Goal: Task Accomplishment & Management: Manage account settings

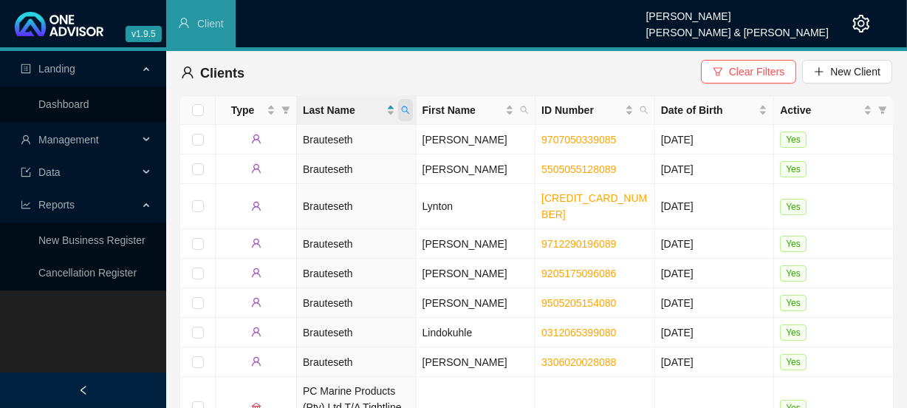
click at [410, 103] on span at bounding box center [405, 110] width 15 height 22
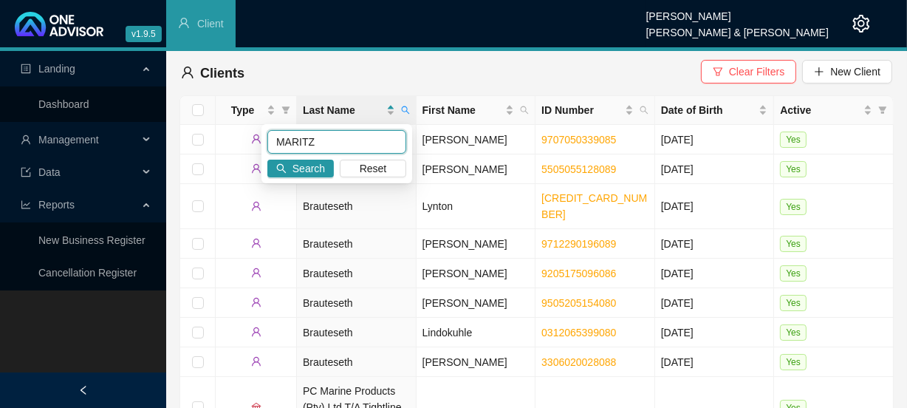
type input "MARITZ"
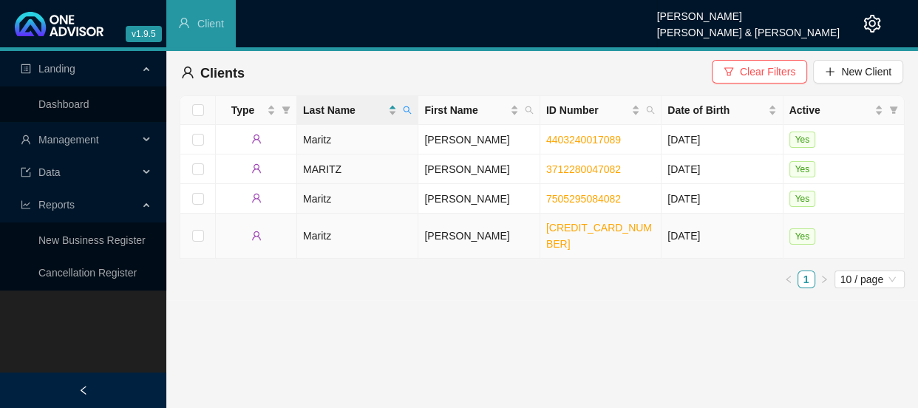
click at [475, 229] on td "[PERSON_NAME]" at bounding box center [478, 236] width 121 height 45
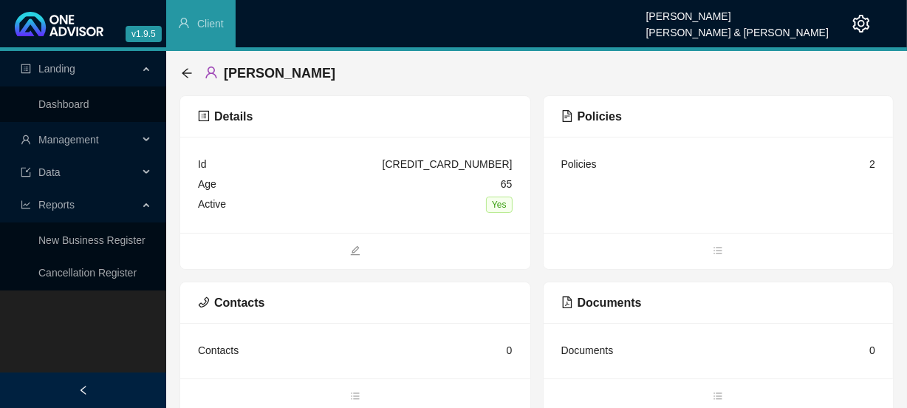
click at [594, 160] on div "Policies" at bounding box center [578, 164] width 35 height 16
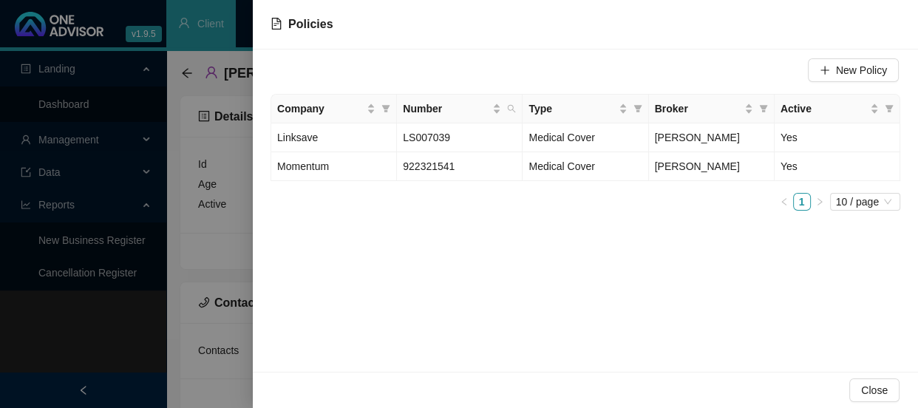
click at [204, 228] on div at bounding box center [459, 204] width 918 height 408
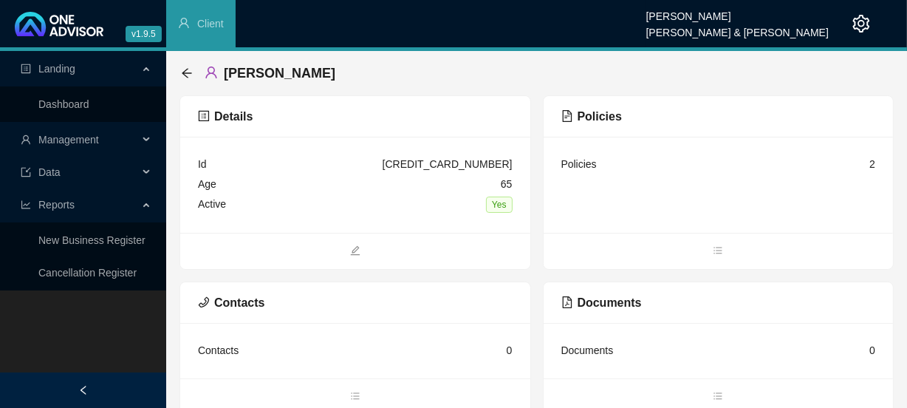
click at [371, 347] on div "Contacts 0" at bounding box center [355, 351] width 315 height 20
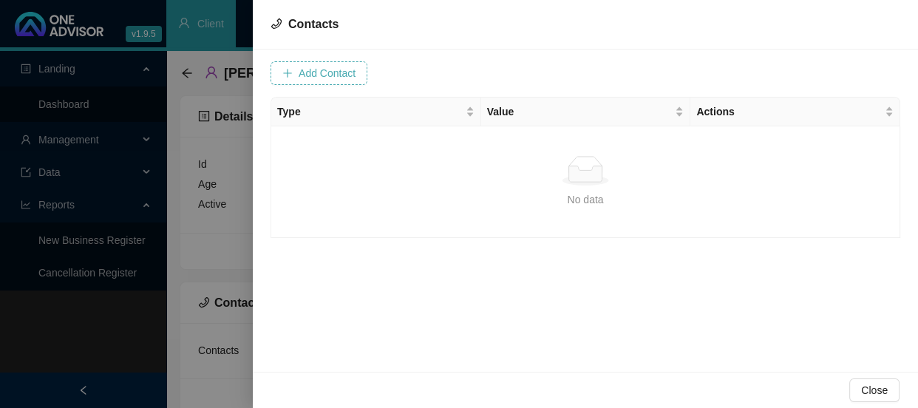
click at [300, 77] on span "Add Contact" at bounding box center [326, 73] width 57 height 16
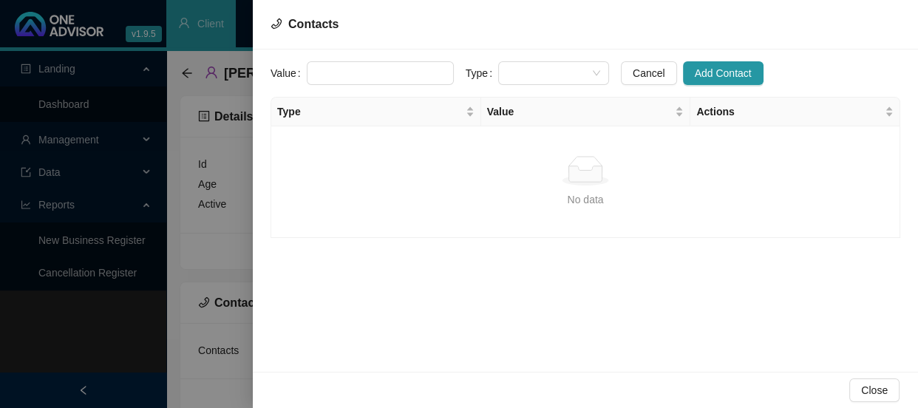
click at [341, 74] on input "text" at bounding box center [380, 73] width 147 height 24
click at [375, 75] on input "text" at bounding box center [380, 73] width 147 height 24
click at [537, 74] on span at bounding box center [553, 73] width 93 height 22
type input "[EMAIL_ADDRESS][DOMAIN_NAME]"
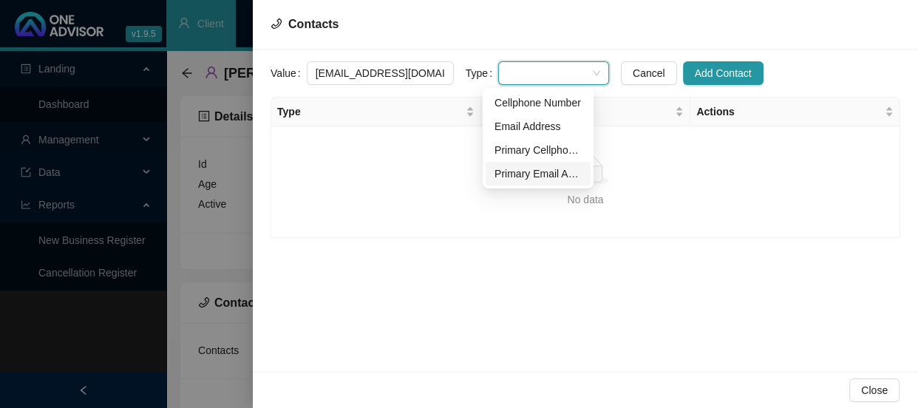
click at [515, 169] on div "Primary Email Address" at bounding box center [537, 173] width 87 height 16
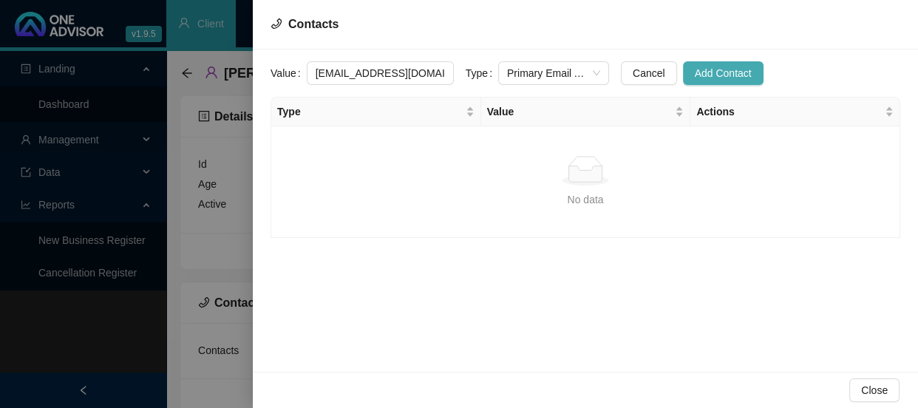
click at [700, 62] on button "Add Contact" at bounding box center [723, 73] width 81 height 24
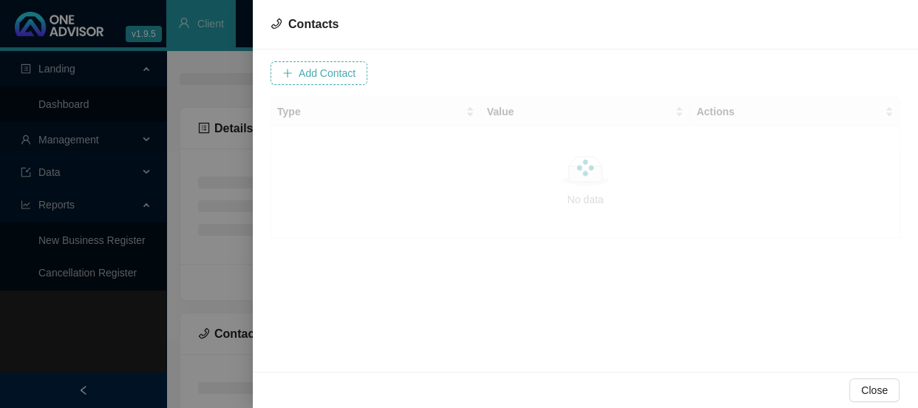
click at [344, 71] on span "Add Contact" at bounding box center [326, 73] width 57 height 16
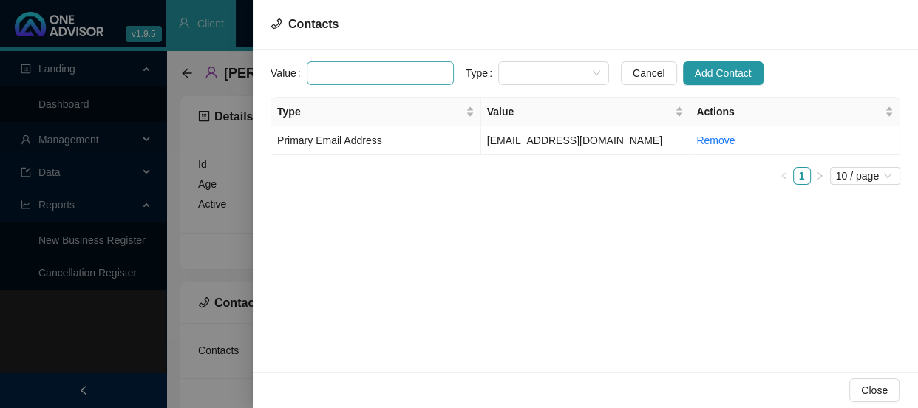
click at [355, 74] on input "text" at bounding box center [380, 73] width 147 height 24
click at [379, 66] on input "text" at bounding box center [380, 73] width 147 height 24
paste input "0760524031"
click at [508, 68] on span at bounding box center [553, 73] width 93 height 22
type input "0760524031"
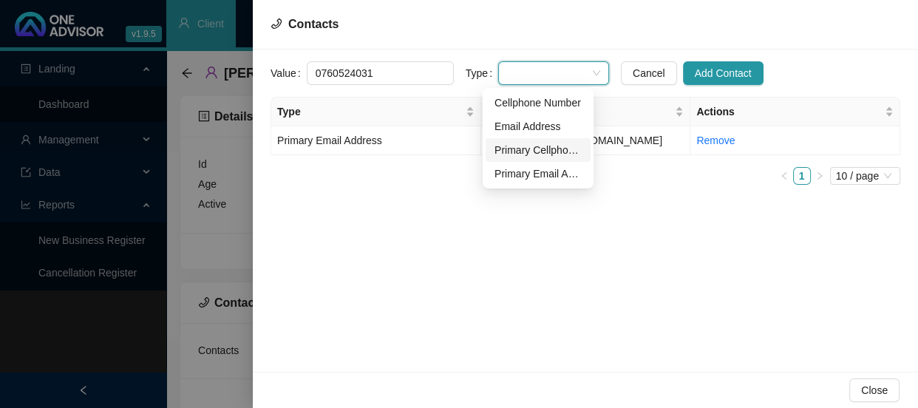
click at [517, 152] on div "Primary Cellphone Number" at bounding box center [537, 150] width 87 height 16
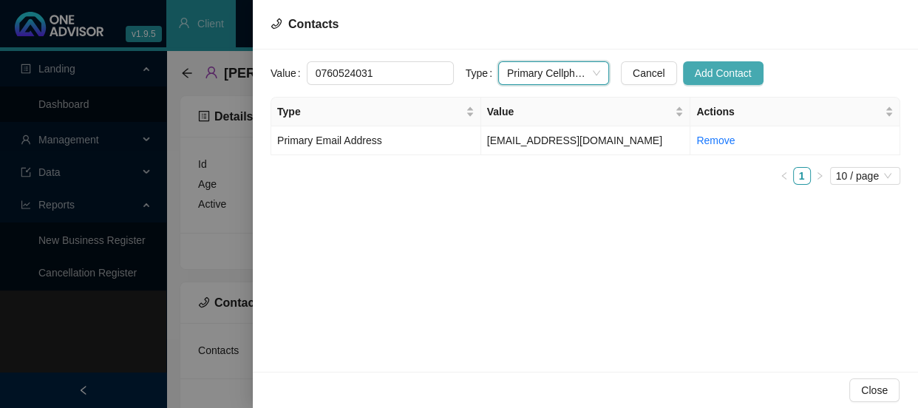
click at [694, 77] on span "Add Contact" at bounding box center [722, 73] width 57 height 16
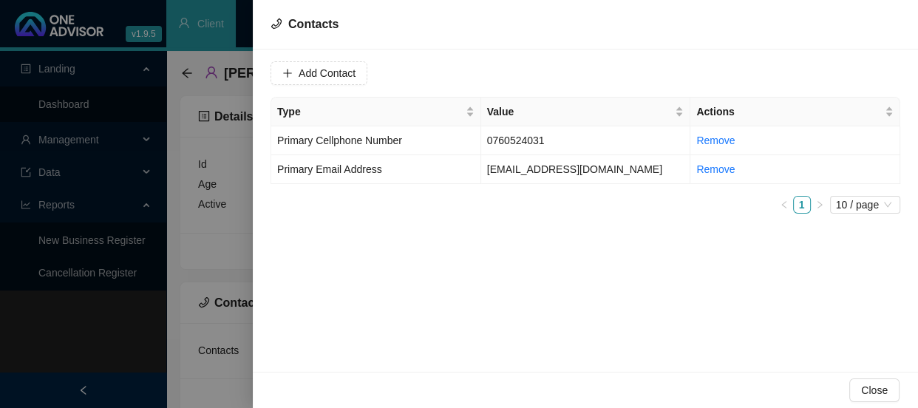
click at [231, 218] on div at bounding box center [459, 204] width 918 height 408
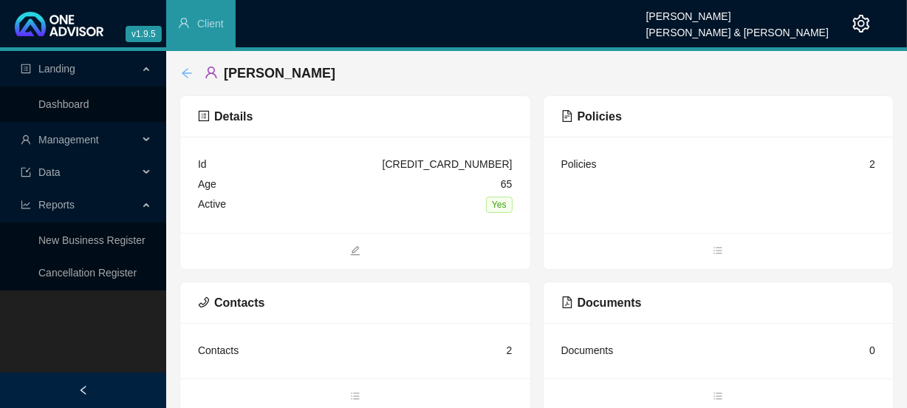
click at [182, 72] on icon "arrow-left" at bounding box center [187, 73] width 12 height 12
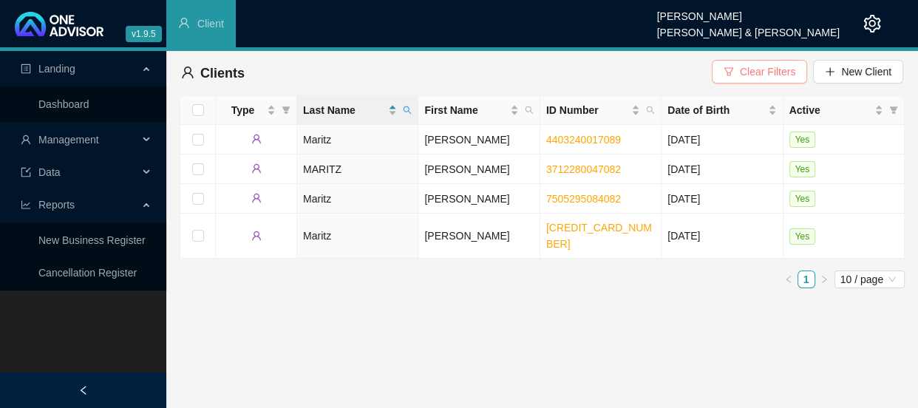
click at [750, 61] on button "Clear Filters" at bounding box center [758, 72] width 95 height 24
